Goal: Contribute content

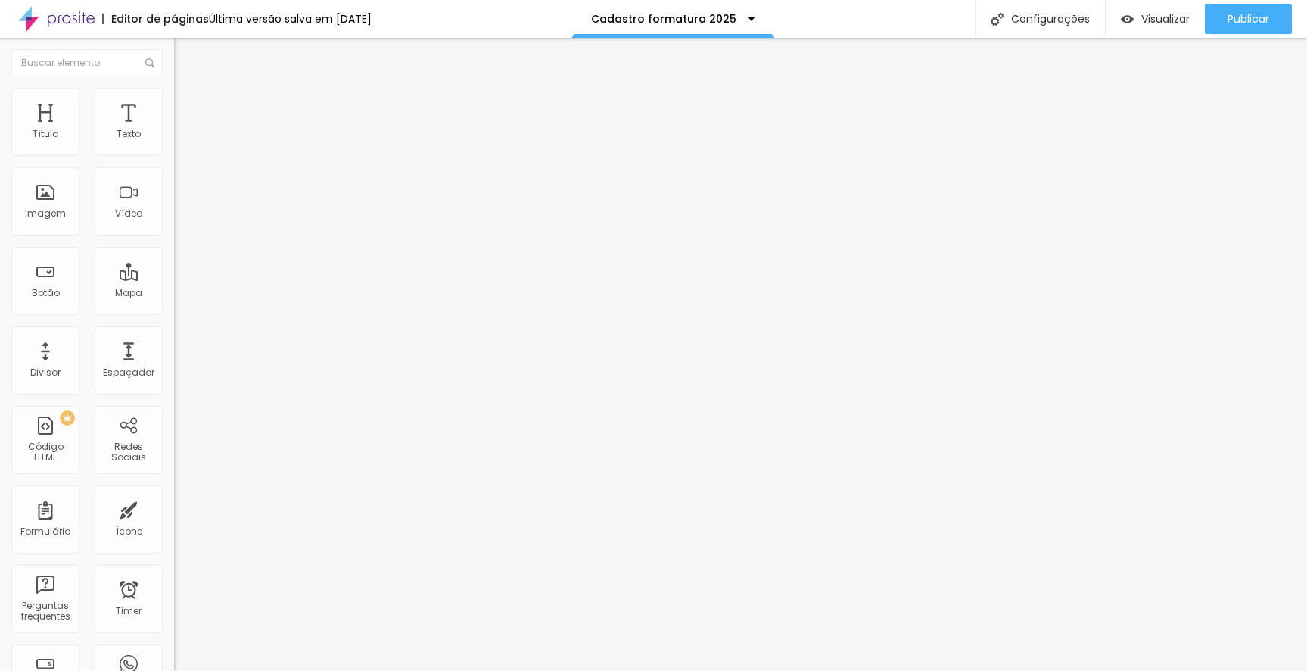
click at [174, 153] on img at bounding box center [178, 157] width 9 height 9
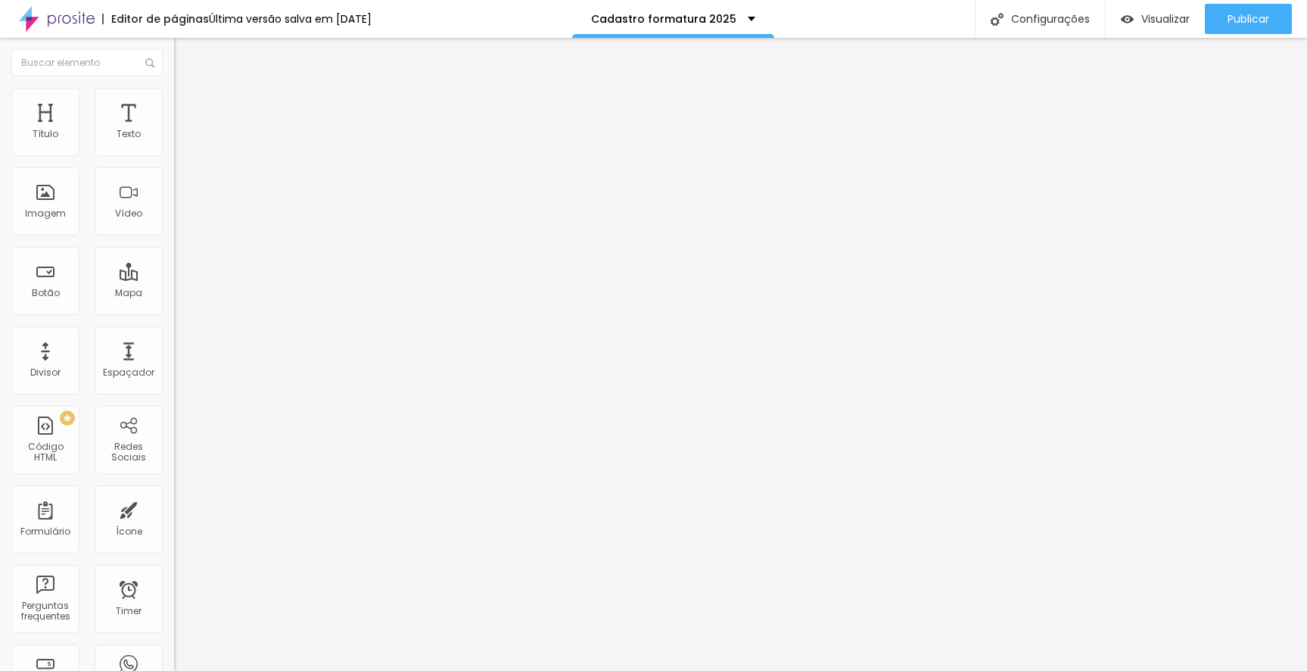
type input "O"
type input "Isegem"
click at [1253, 20] on span "Publicar" at bounding box center [1249, 19] width 42 height 12
